Goal: Find specific page/section: Find specific page/section

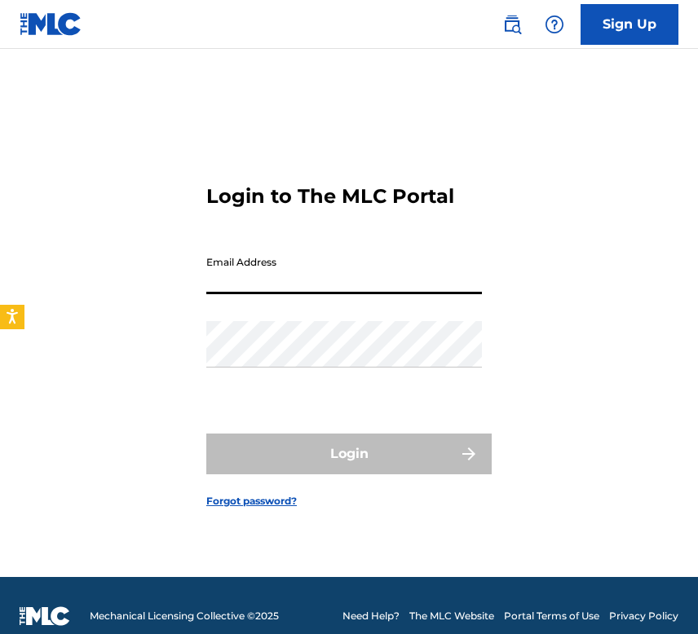
click at [299, 278] on input "Email Address" at bounding box center [344, 271] width 276 height 46
type input "[EMAIL_ADDRESS][DOMAIN_NAME]"
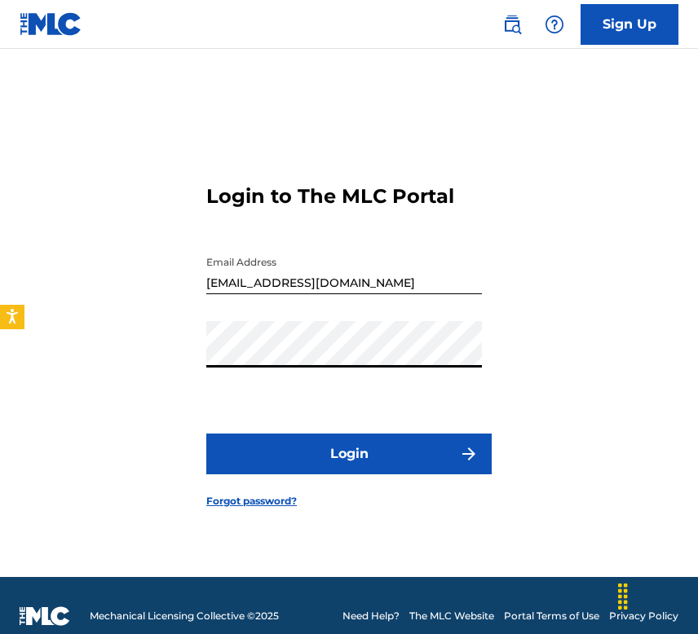
click at [206, 434] on button "Login" at bounding box center [348, 454] width 285 height 41
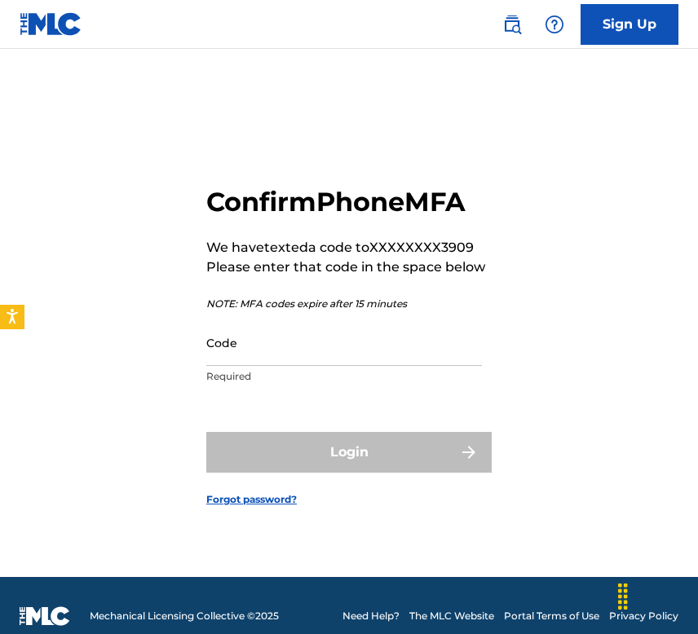
click at [303, 332] on input "Code" at bounding box center [344, 343] width 276 height 46
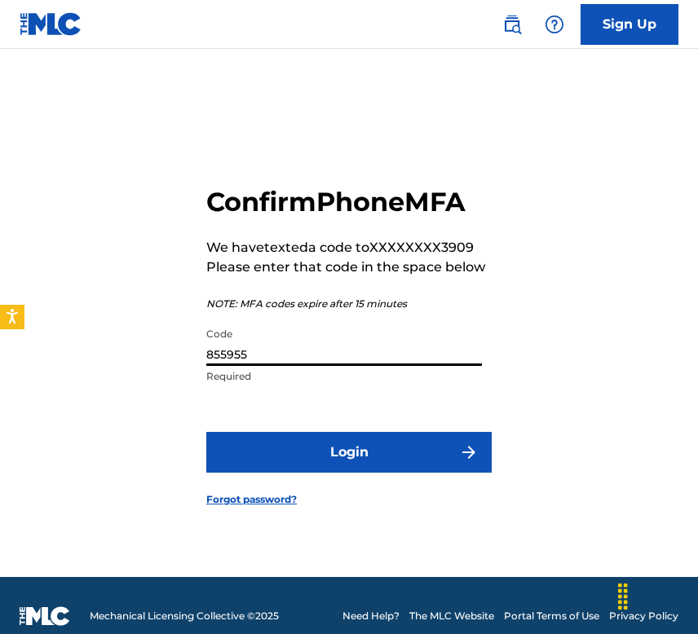
type input "855955"
click at [295, 434] on button "Login" at bounding box center [348, 452] width 285 height 41
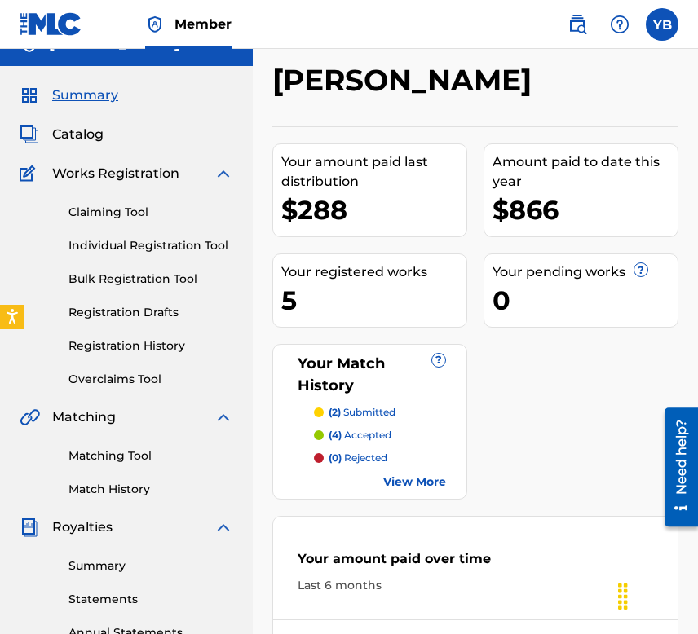
scroll to position [163, 0]
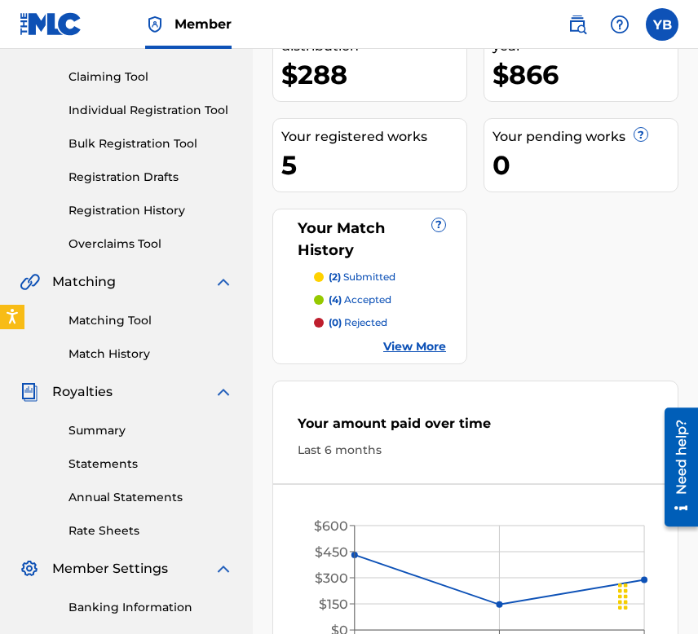
click at [401, 340] on link "View More" at bounding box center [414, 346] width 63 height 17
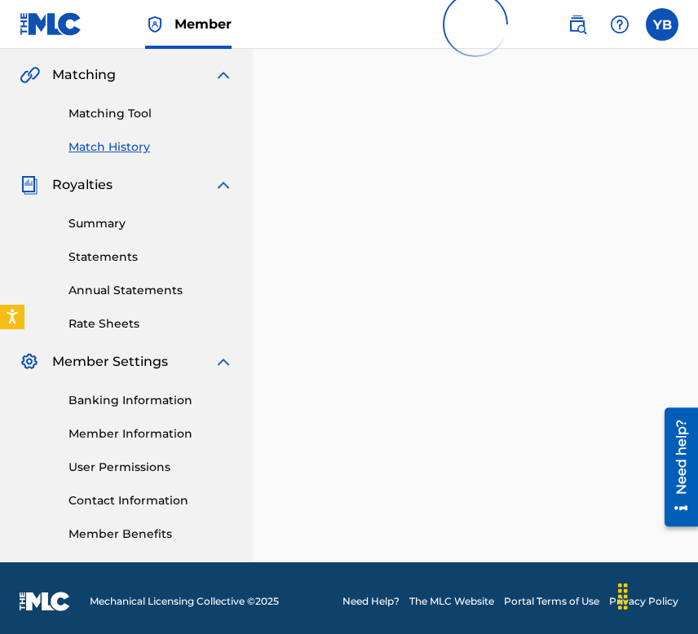
scroll to position [377, 0]
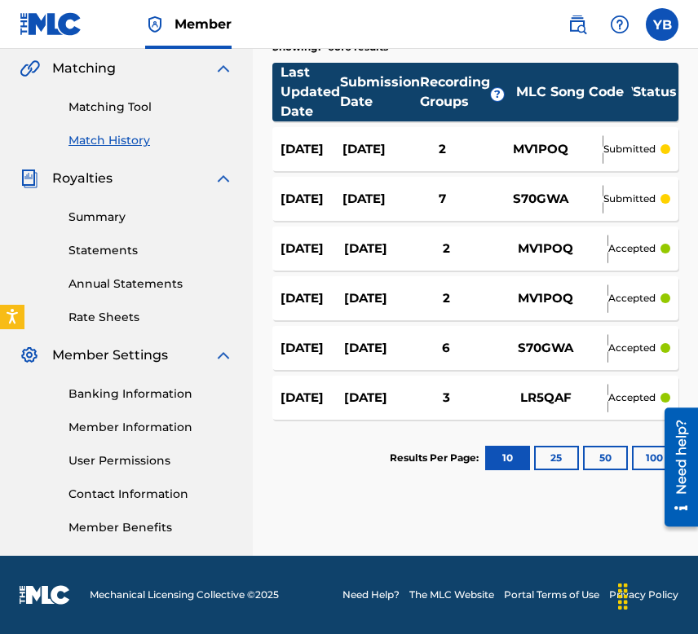
click at [372, 194] on div "[DATE]" at bounding box center [373, 199] width 62 height 19
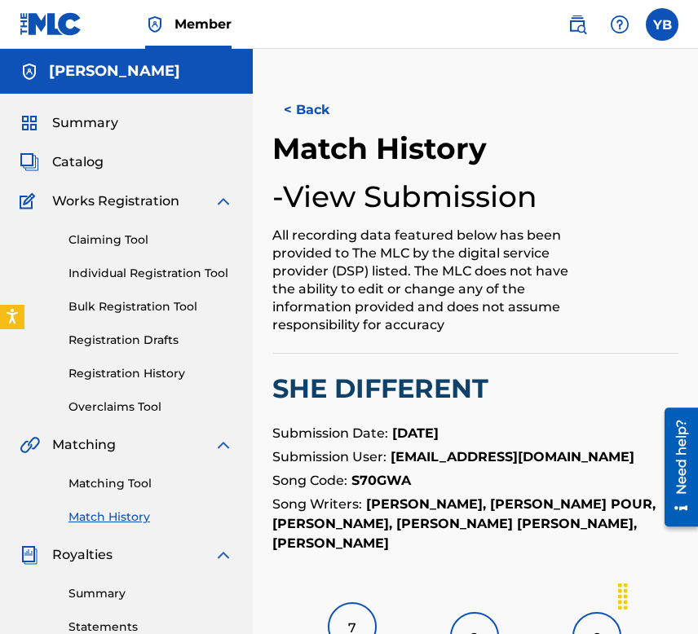
click at [280, 112] on button "< Back" at bounding box center [321, 110] width 98 height 41
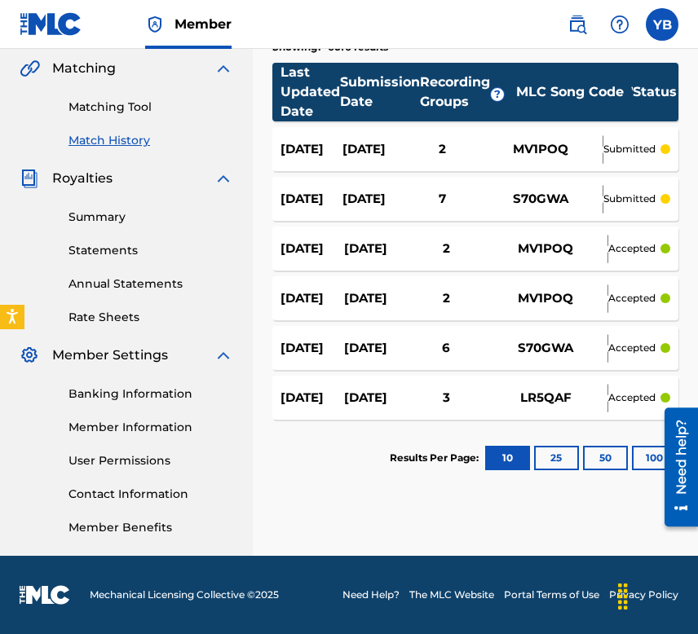
click at [346, 150] on div "[DATE]" at bounding box center [373, 149] width 62 height 19
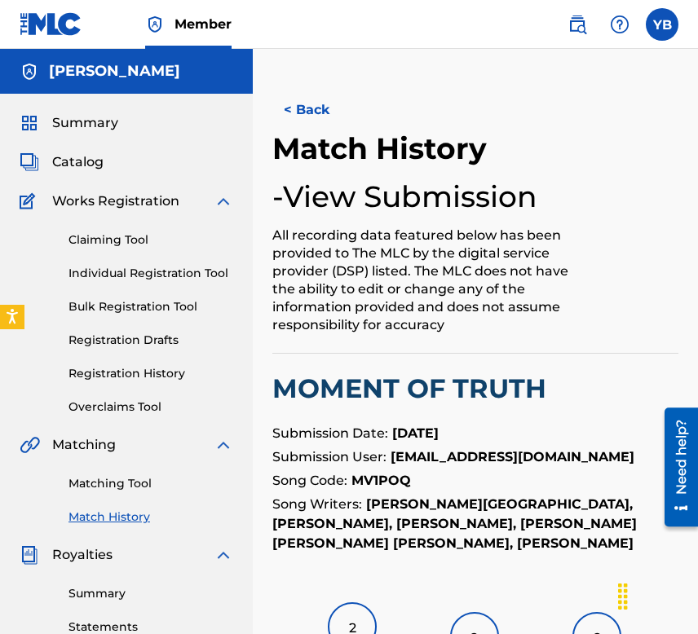
click at [102, 229] on div "Claiming Tool Individual Registration Tool Bulk Registration Tool Registration …" at bounding box center [127, 313] width 214 height 205
click at [98, 238] on link "Claiming Tool" at bounding box center [150, 239] width 165 height 17
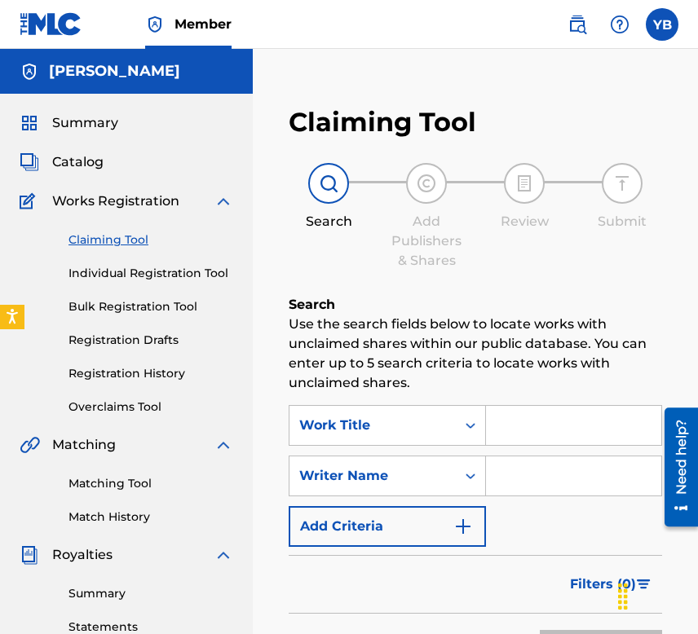
click at [94, 159] on span "Catalog" at bounding box center [77, 162] width 51 height 20
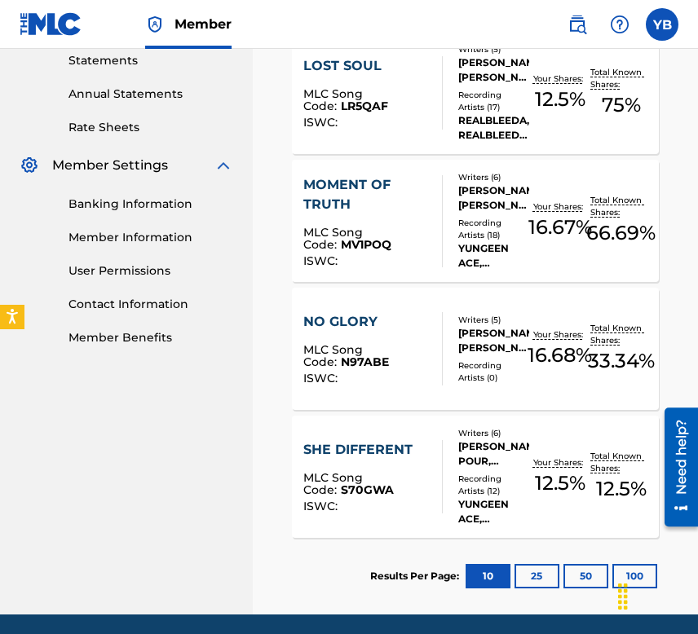
scroll to position [571, 0]
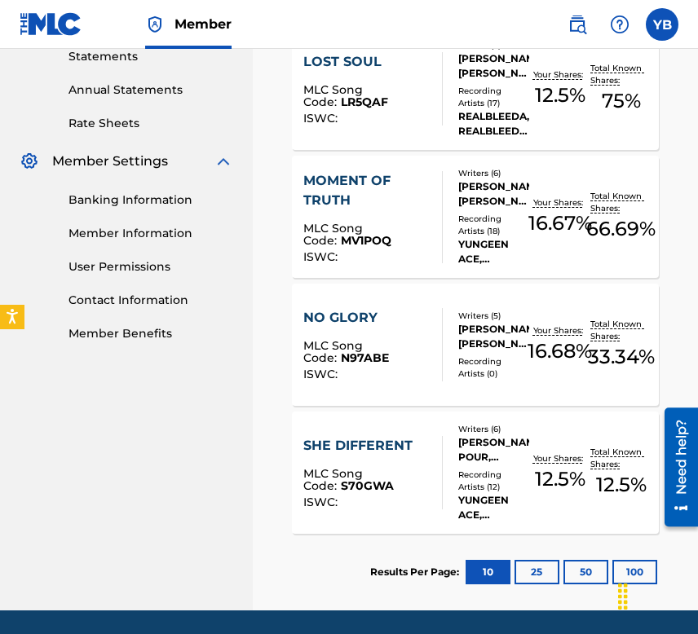
click at [377, 325] on div "NO GLORY" at bounding box center [366, 318] width 126 height 20
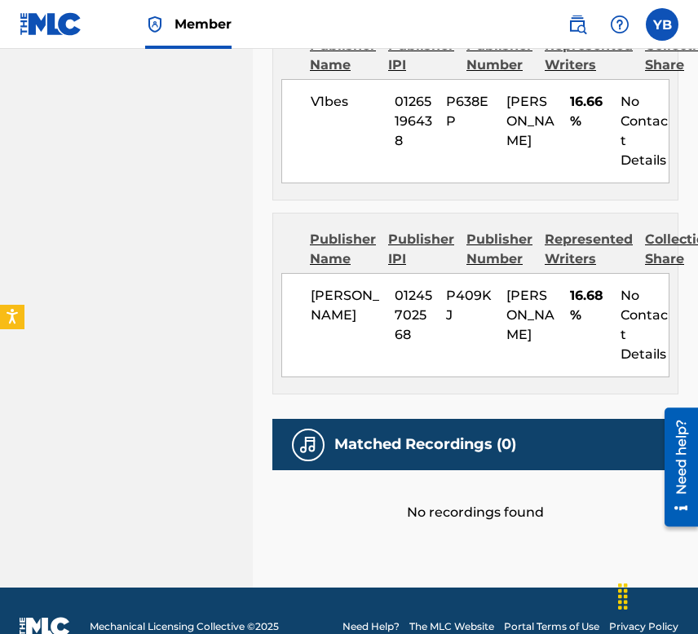
scroll to position [1034, 0]
